Goal: Check status: Check status

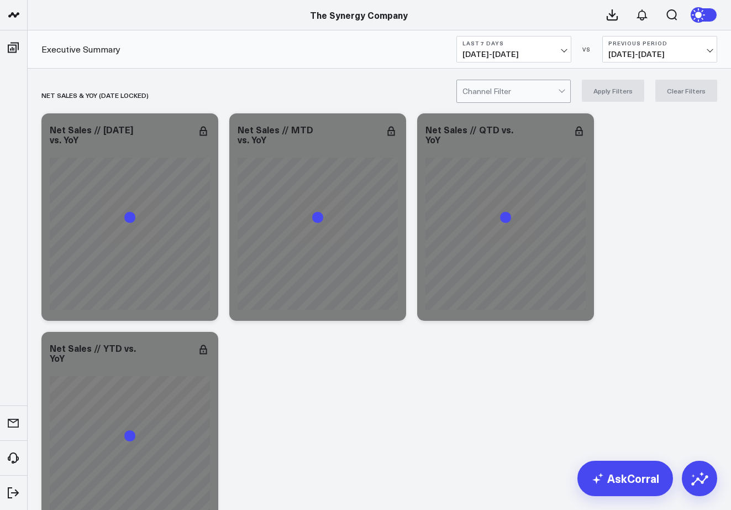
click at [566, 45] on button "Last 7 Days [DATE] - [DATE]" at bounding box center [514, 49] width 115 height 27
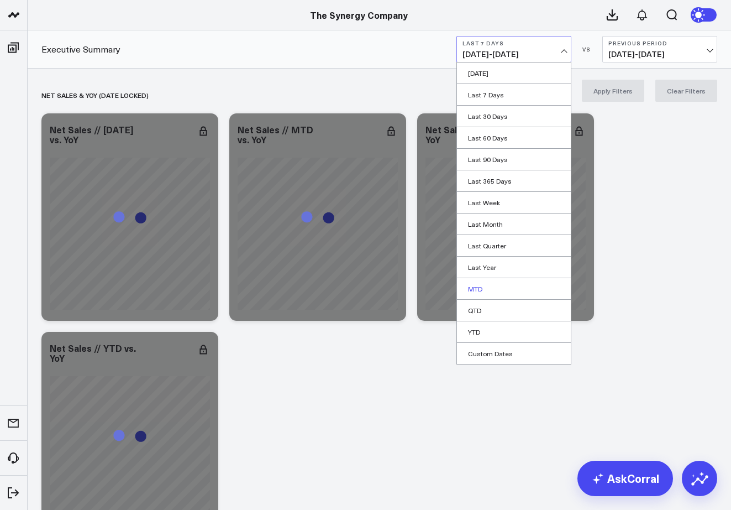
click at [509, 291] on link "MTD" at bounding box center [514, 288] width 114 height 21
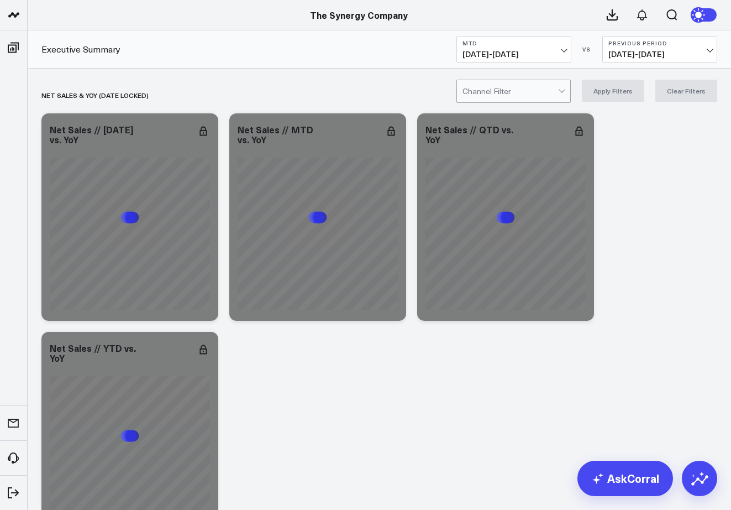
click at [665, 57] on span "[DATE] - [DATE]" at bounding box center [660, 54] width 103 height 9
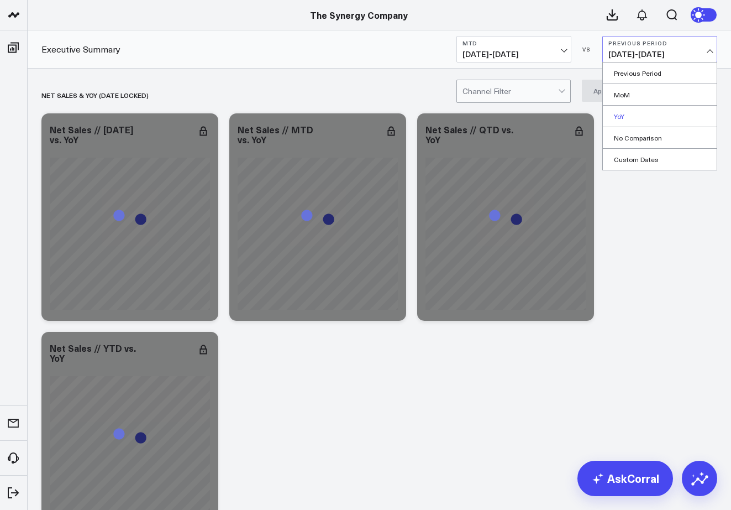
click at [651, 113] on link "YoY" at bounding box center [660, 116] width 114 height 21
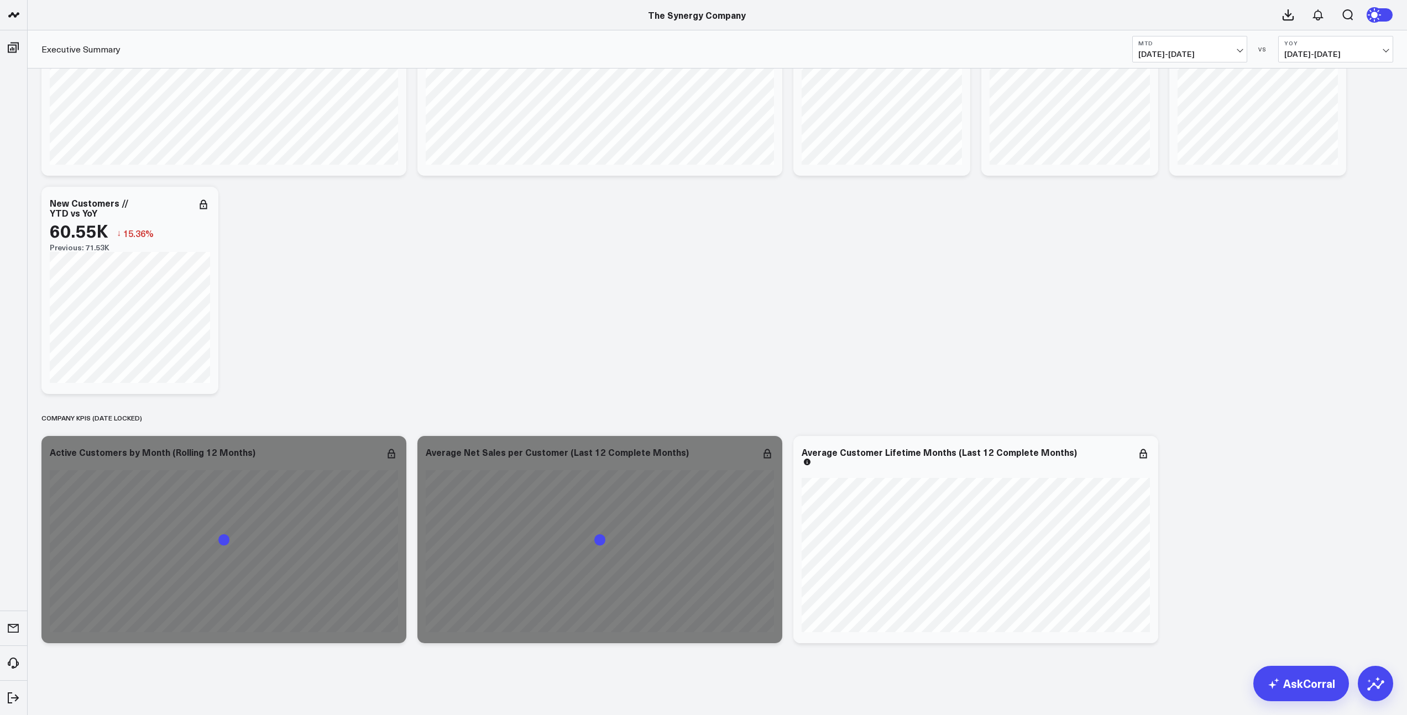
scroll to position [1292, 0]
